Goal: Check status: Check status

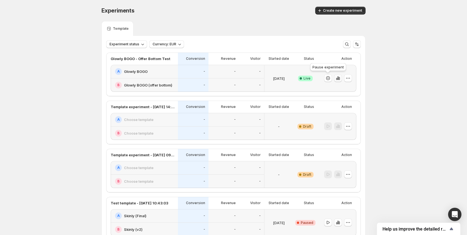
click at [335, 77] on icon "button" at bounding box center [338, 78] width 6 height 6
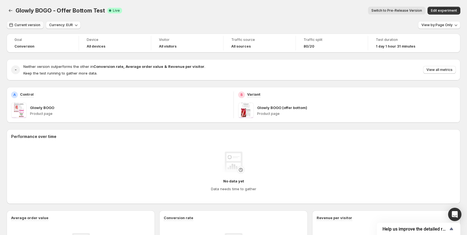
click at [27, 24] on span "Current version" at bounding box center [27, 25] width 26 height 4
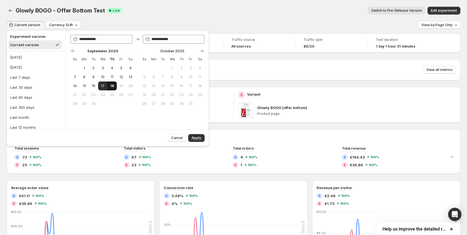
drag, startPoint x: 104, startPoint y: 87, endPoint x: 113, endPoint y: 87, distance: 8.6
click at [105, 87] on button "17" at bounding box center [102, 85] width 9 height 9
click at [113, 87] on span "18" at bounding box center [112, 86] width 5 height 4
type input "**********"
click at [198, 138] on span "Apply" at bounding box center [197, 138] width 10 height 4
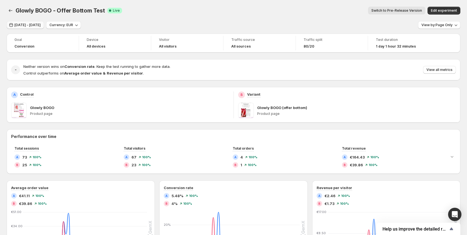
click at [41, 28] on button "[DATE] - [DATE]" at bounding box center [25, 25] width 37 height 8
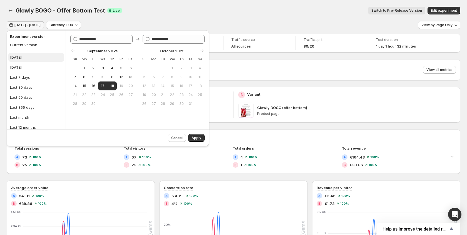
click at [29, 56] on button "[DATE]" at bounding box center [36, 57] width 56 height 9
type input "**********"
click at [200, 140] on span "Apply" at bounding box center [197, 138] width 10 height 4
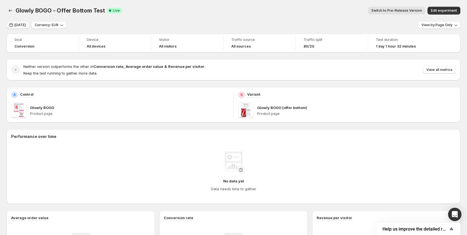
click at [23, 28] on button "[DATE]" at bounding box center [18, 25] width 23 height 8
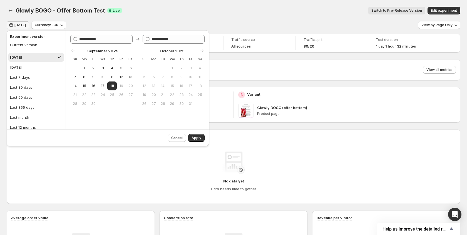
click at [20, 62] on ul "[DATE] [DATE] Last 7 days Last 30 days Last 90 days Last 365 days Last month La…" at bounding box center [36, 97] width 56 height 89
click at [22, 67] on div "[DATE]" at bounding box center [16, 67] width 12 height 6
type input "**********"
click at [200, 139] on span "Apply" at bounding box center [197, 138] width 10 height 4
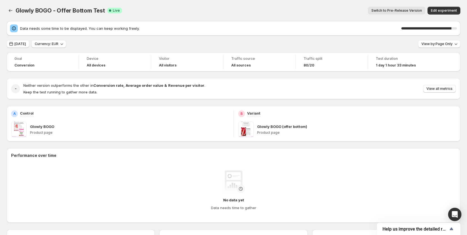
scroll to position [1, 0]
